Goal: Communication & Community: Participate in discussion

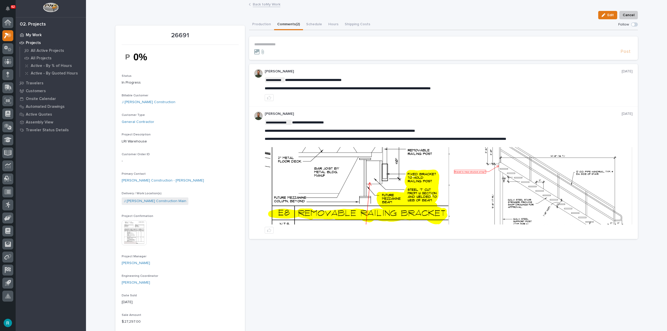
click at [33, 35] on p "My Work" at bounding box center [34, 35] width 16 height 5
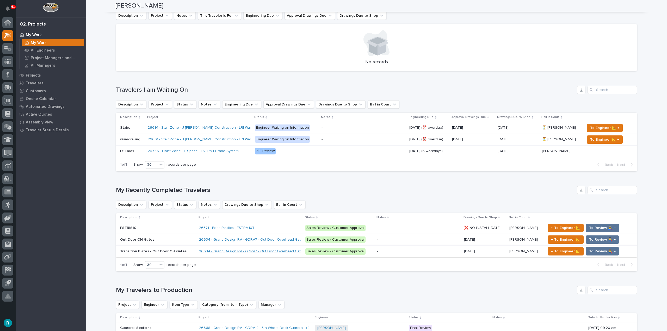
scroll to position [105, 0]
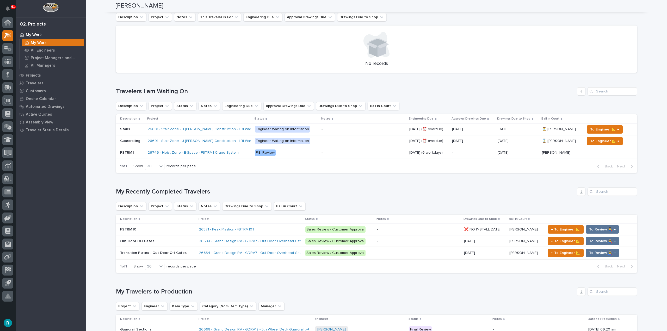
click at [133, 127] on p at bounding box center [131, 129] width 23 height 4
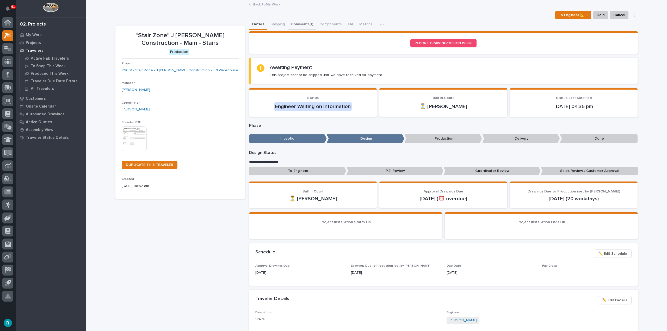
click at [299, 26] on button "Comments (1)" at bounding box center [302, 24] width 28 height 11
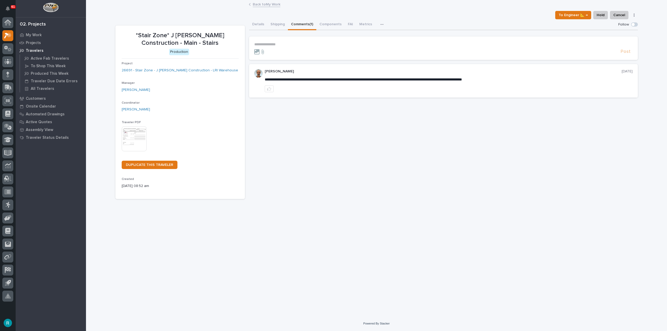
click at [297, 42] on section "**********" at bounding box center [443, 47] width 389 height 23
click at [297, 43] on p "**********" at bounding box center [443, 44] width 378 height 4
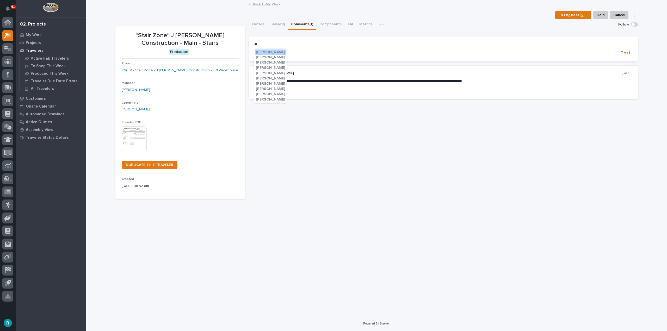
click at [281, 57] on span "[PERSON_NAME]" at bounding box center [270, 57] width 29 height 4
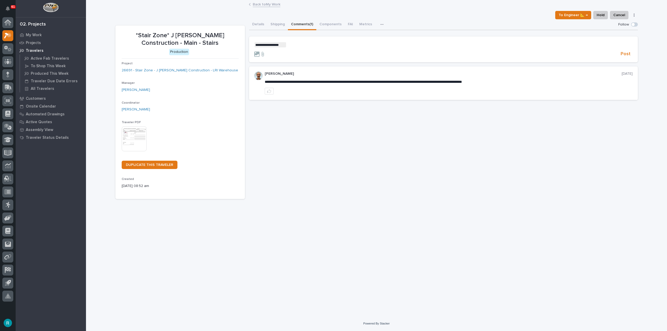
click at [302, 44] on p "**********" at bounding box center [443, 44] width 378 height 5
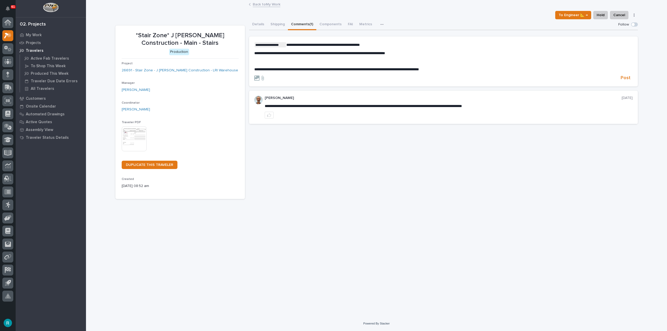
click at [624, 74] on form "**********" at bounding box center [443, 61] width 378 height 39
click at [465, 70] on p "**********" at bounding box center [443, 69] width 378 height 4
click at [622, 79] on span "Post" at bounding box center [626, 78] width 10 height 6
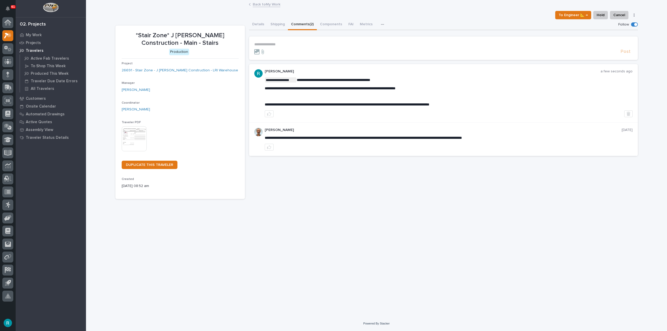
click at [264, 6] on link "Back to My Work" at bounding box center [267, 4] width 28 height 6
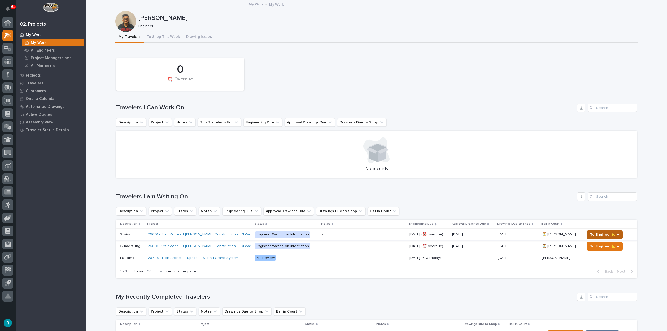
click at [593, 234] on span "To Engineer 📐 →" at bounding box center [604, 235] width 29 height 6
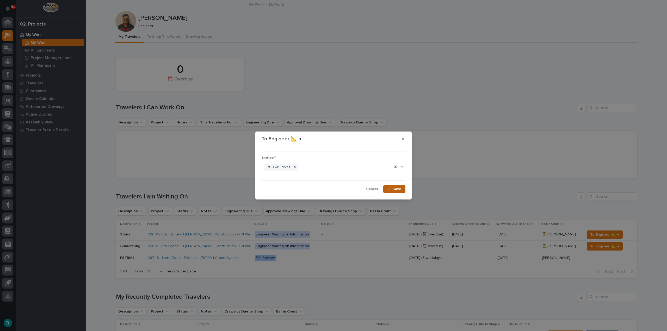
click at [398, 189] on span "Save" at bounding box center [397, 189] width 9 height 5
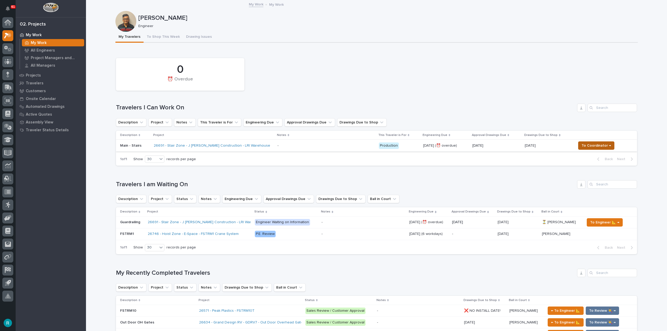
click at [597, 145] on span "To Coordinator →" at bounding box center [595, 146] width 29 height 6
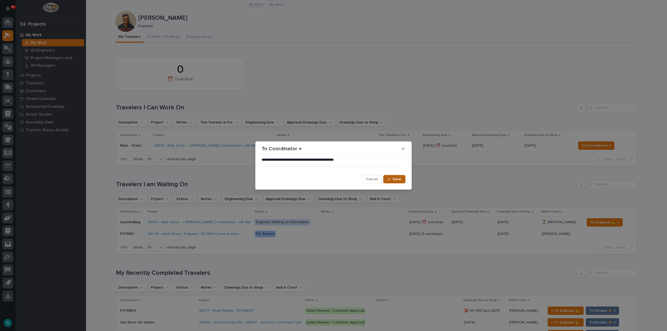
click at [393, 179] on span "Save" at bounding box center [397, 179] width 9 height 5
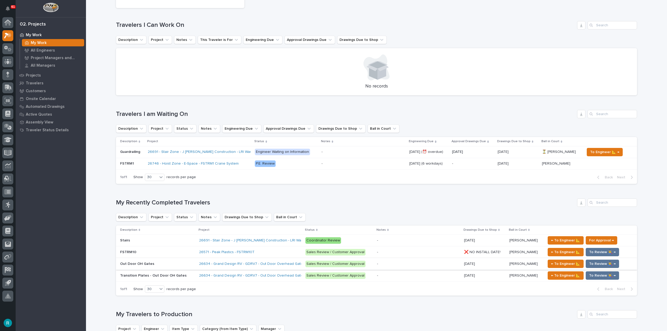
scroll to position [104, 0]
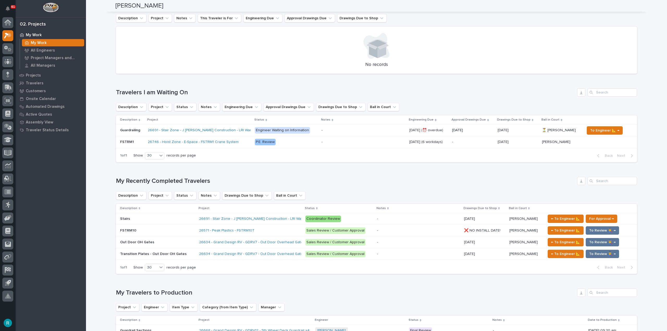
click at [151, 217] on p at bounding box center [157, 219] width 75 height 4
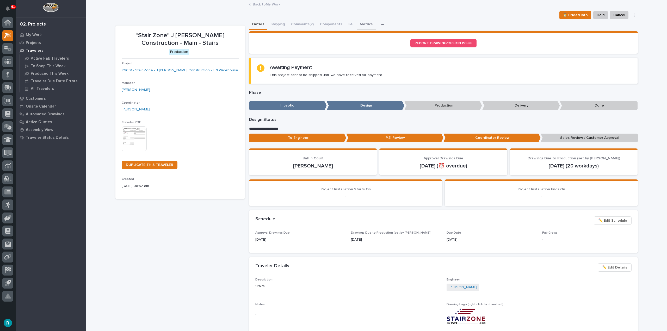
click at [368, 23] on button "Metrics" at bounding box center [366, 24] width 19 height 11
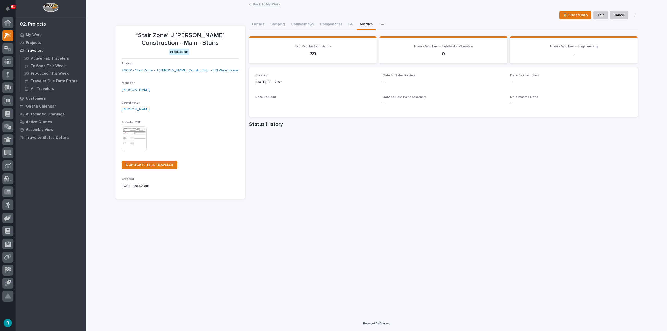
click at [253, 4] on link "Back to My Work" at bounding box center [267, 4] width 28 height 6
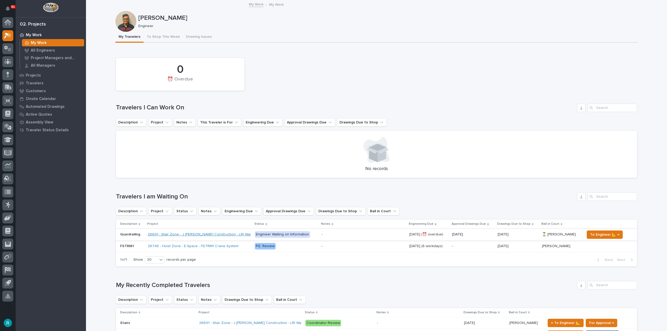
click at [208, 232] on link "26691 - Stair Zone - J [PERSON_NAME] Construction - LRI Warehouse" at bounding box center [206, 234] width 116 height 4
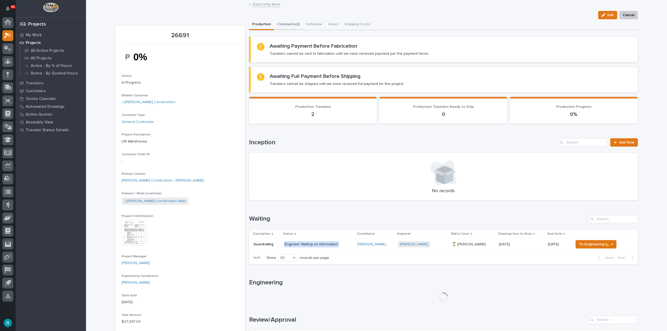
click at [278, 21] on button "Comments (2)" at bounding box center [288, 24] width 29 height 11
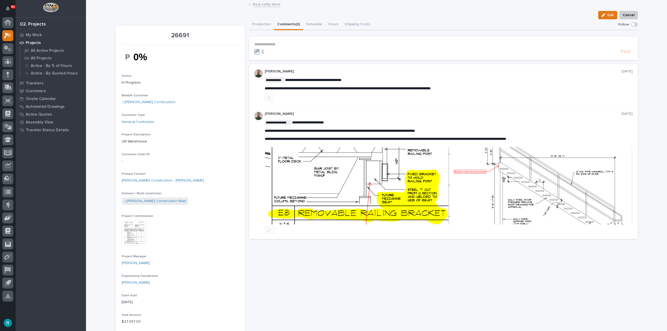
click at [373, 179] on img at bounding box center [356, 185] width 183 height 77
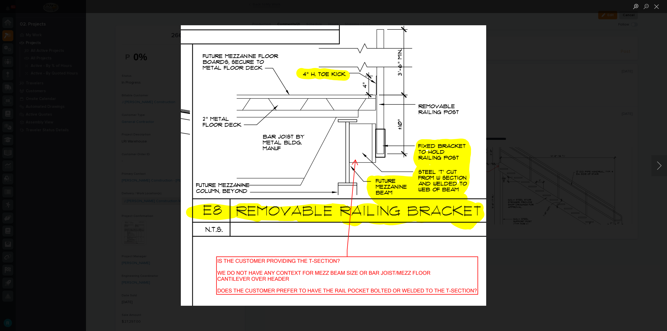
click at [535, 125] on div "Lightbox" at bounding box center [333, 165] width 667 height 331
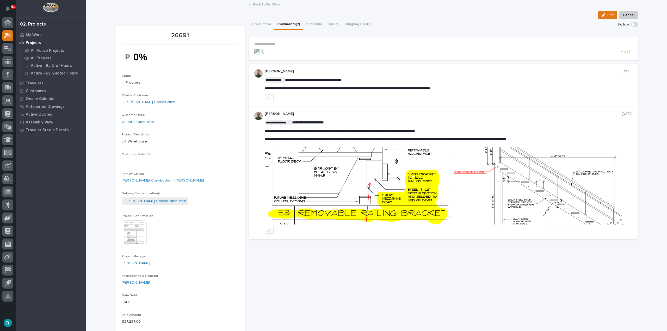
click at [307, 179] on img at bounding box center [356, 185] width 183 height 77
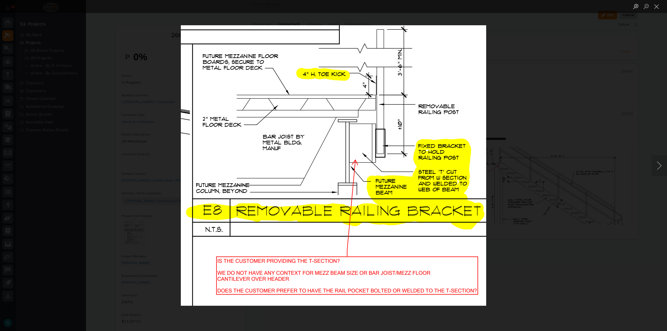
click at [577, 123] on div "Lightbox" at bounding box center [333, 165] width 667 height 331
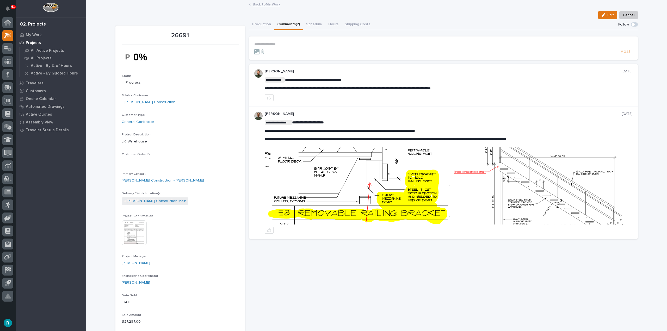
click at [255, 3] on link "Back to My Work" at bounding box center [267, 4] width 28 height 6
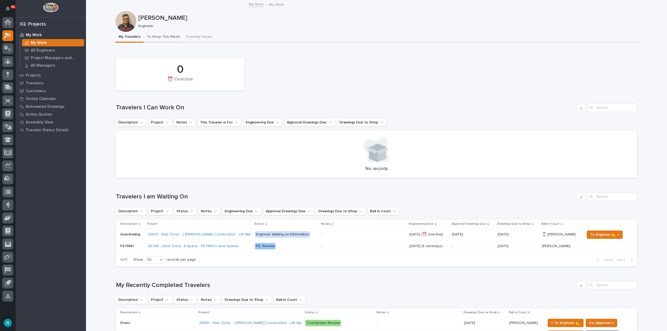
click at [158, 35] on button "To Shop This Week" at bounding box center [163, 37] width 39 height 11
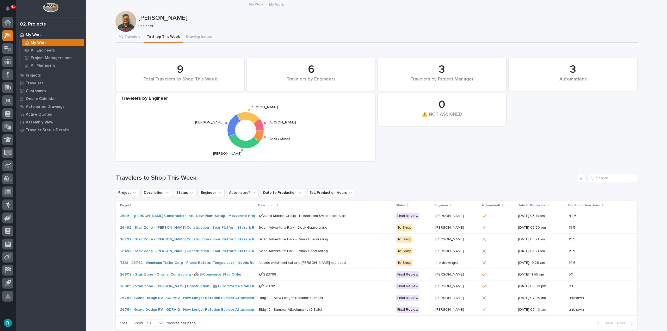
click at [119, 39] on button "My Travelers" at bounding box center [129, 37] width 28 height 11
